Goal: Find specific page/section: Find specific page/section

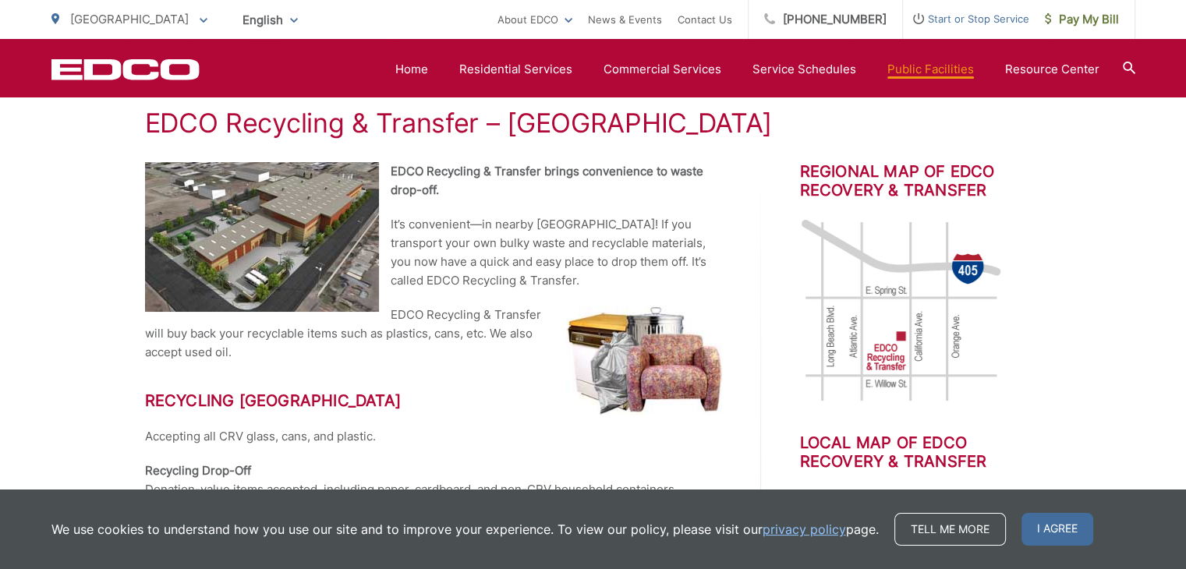
scroll to position [125, 0]
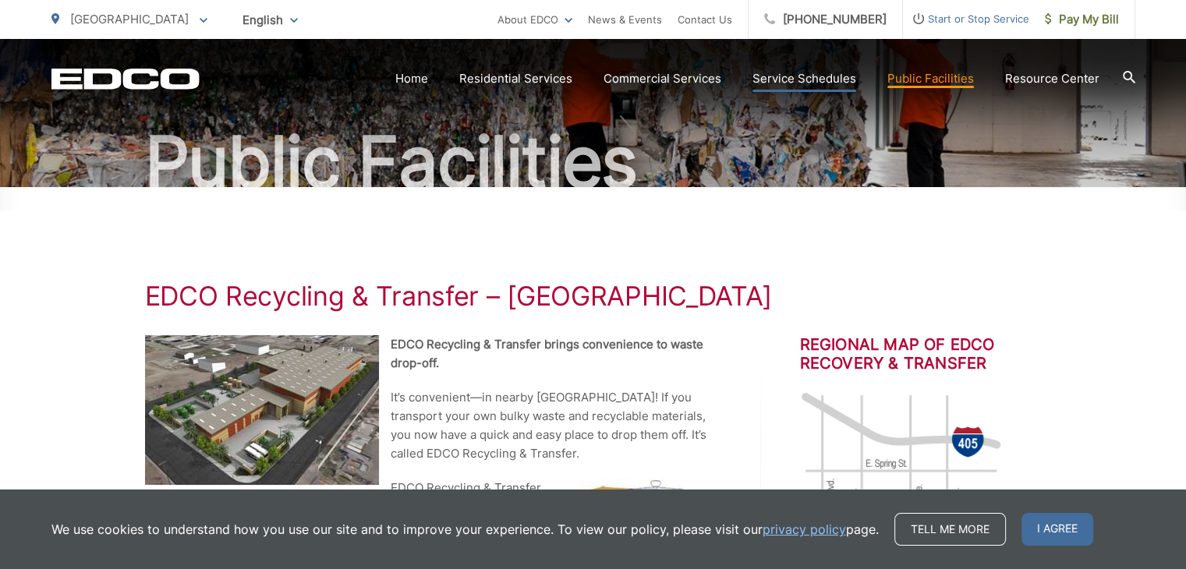
click at [795, 76] on link "Service Schedules" at bounding box center [805, 78] width 104 height 19
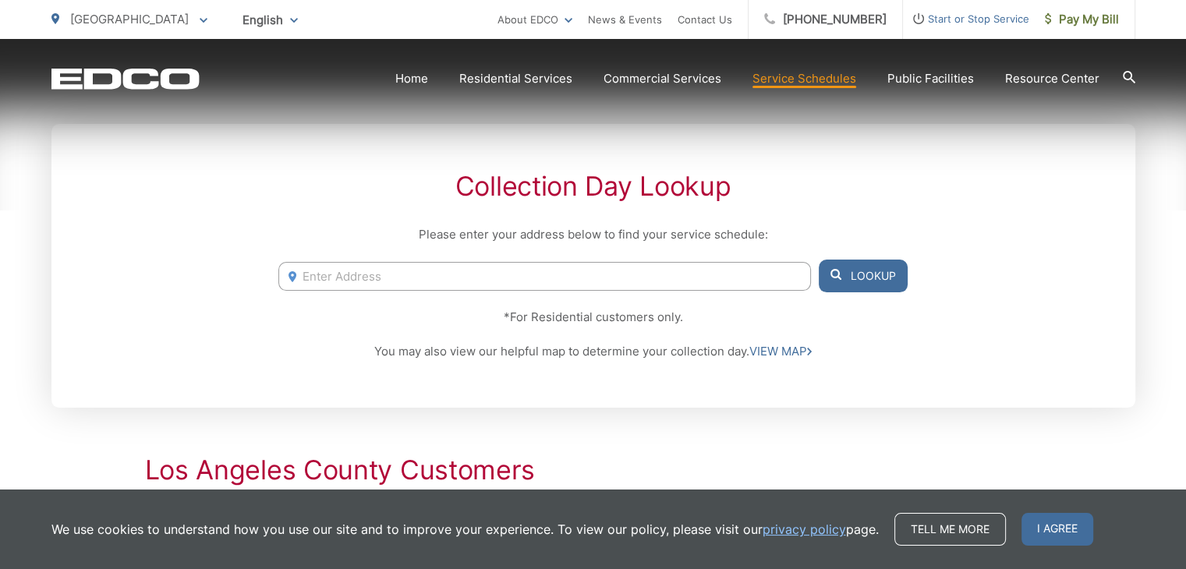
scroll to position [312, 0]
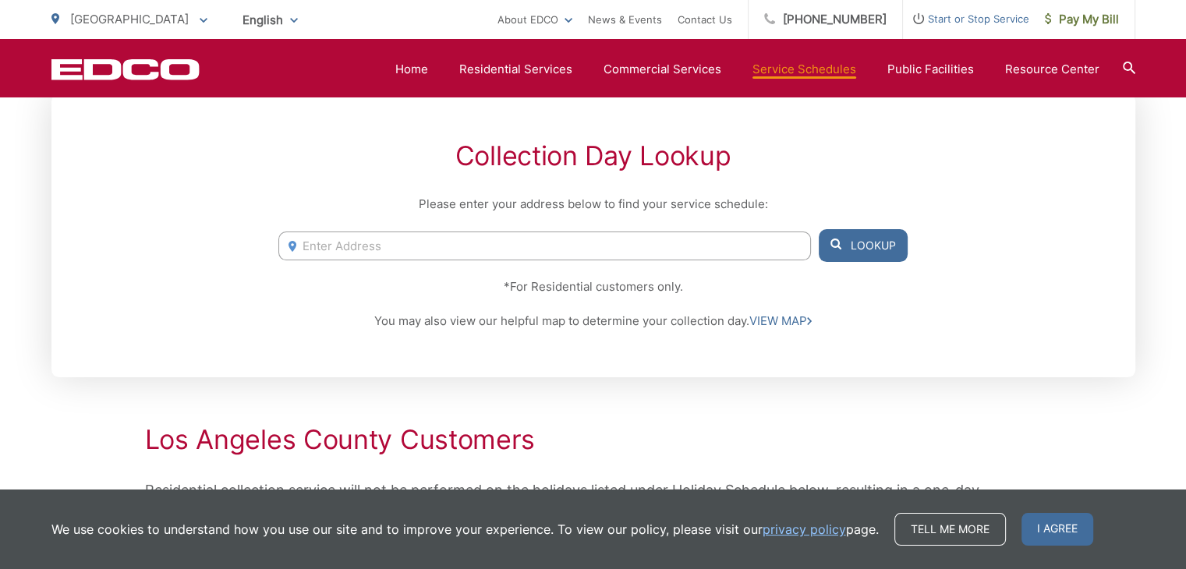
click at [610, 244] on input "Enter Address" at bounding box center [544, 246] width 532 height 29
type input "2581 [US_STATE] A"
click at [777, 317] on link "VIEW MAP" at bounding box center [780, 321] width 62 height 19
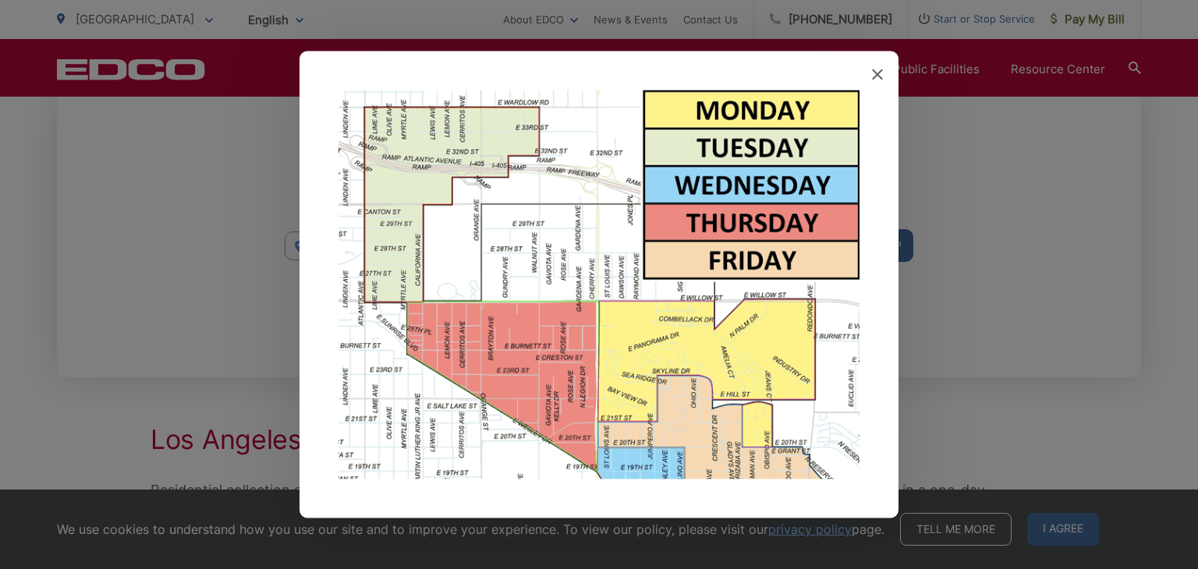
click at [877, 70] on icon at bounding box center [877, 74] width 11 height 11
